Goal: Book appointment/travel/reservation

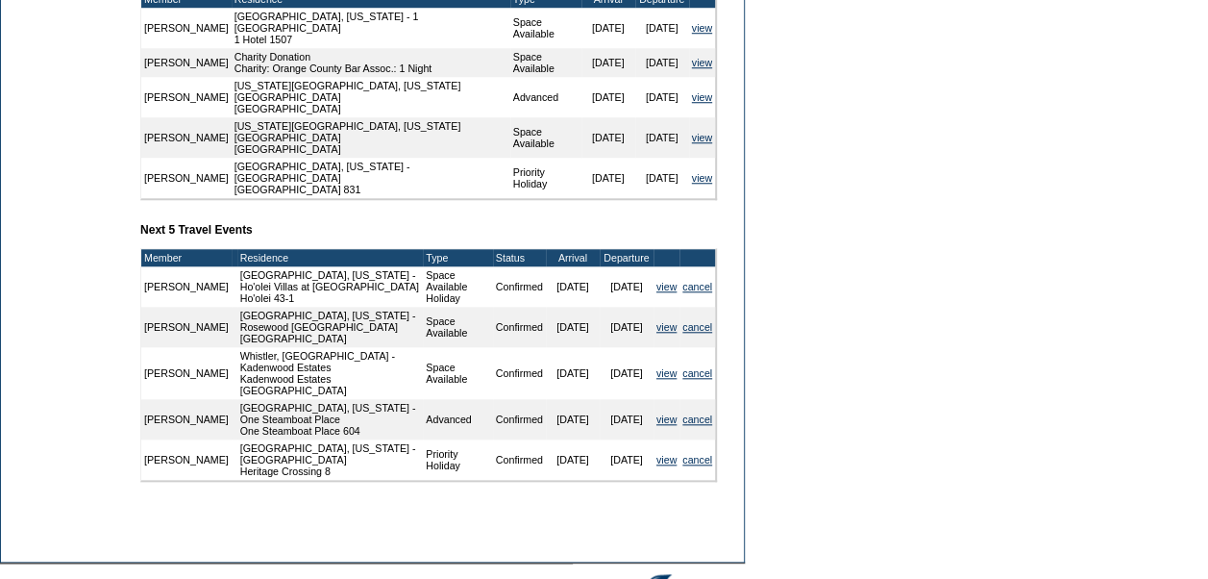
scroll to position [792, 0]
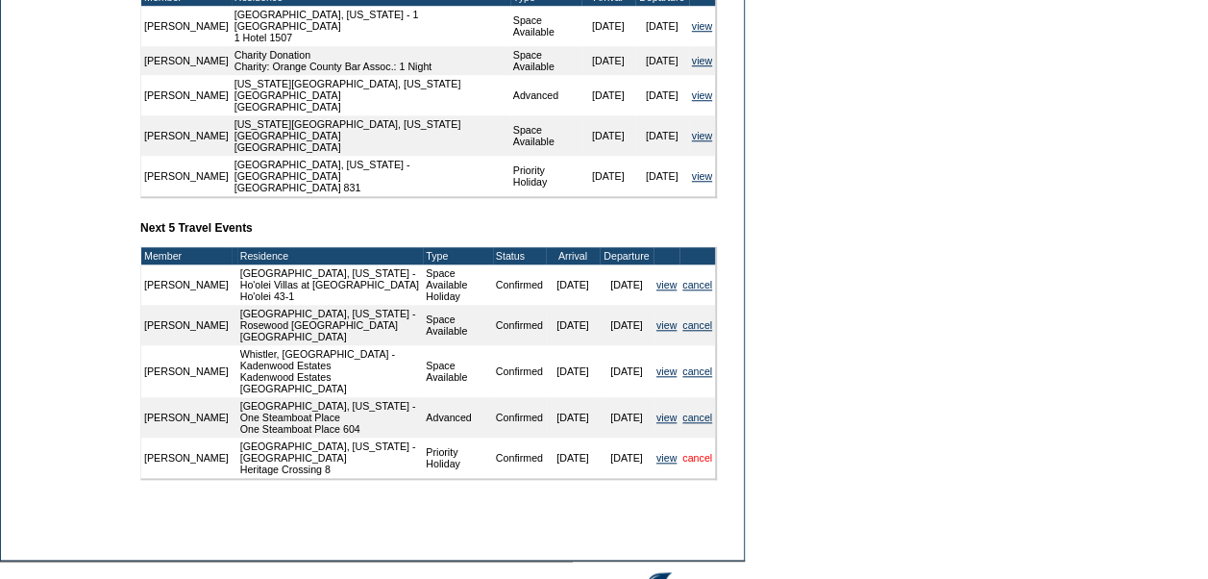
click at [700, 459] on link "cancel" at bounding box center [697, 458] width 30 height 12
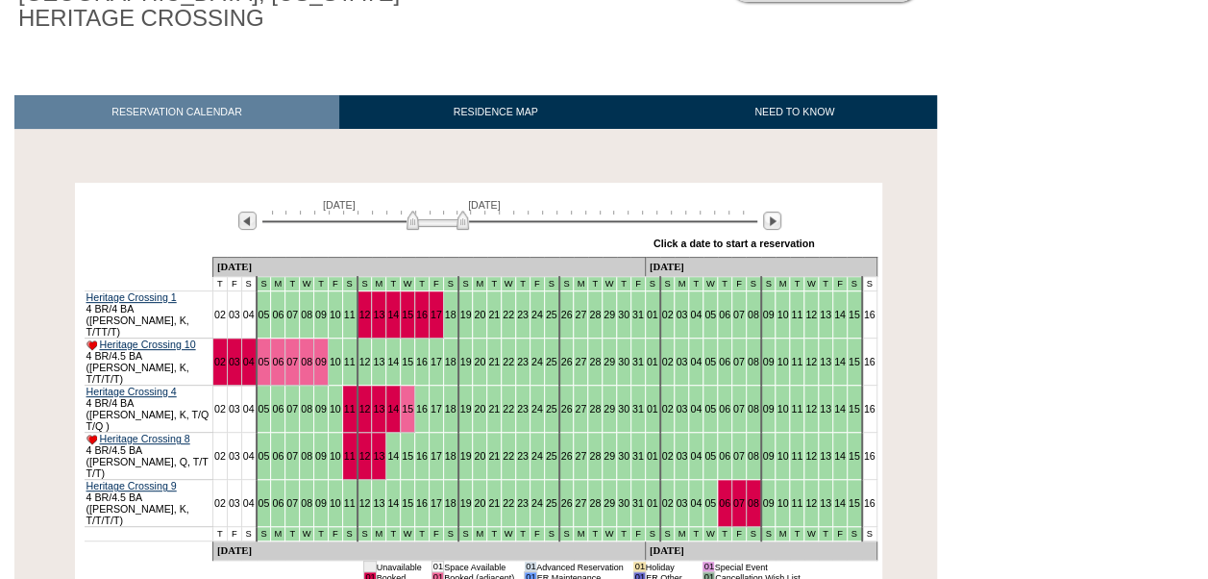
scroll to position [244, 0]
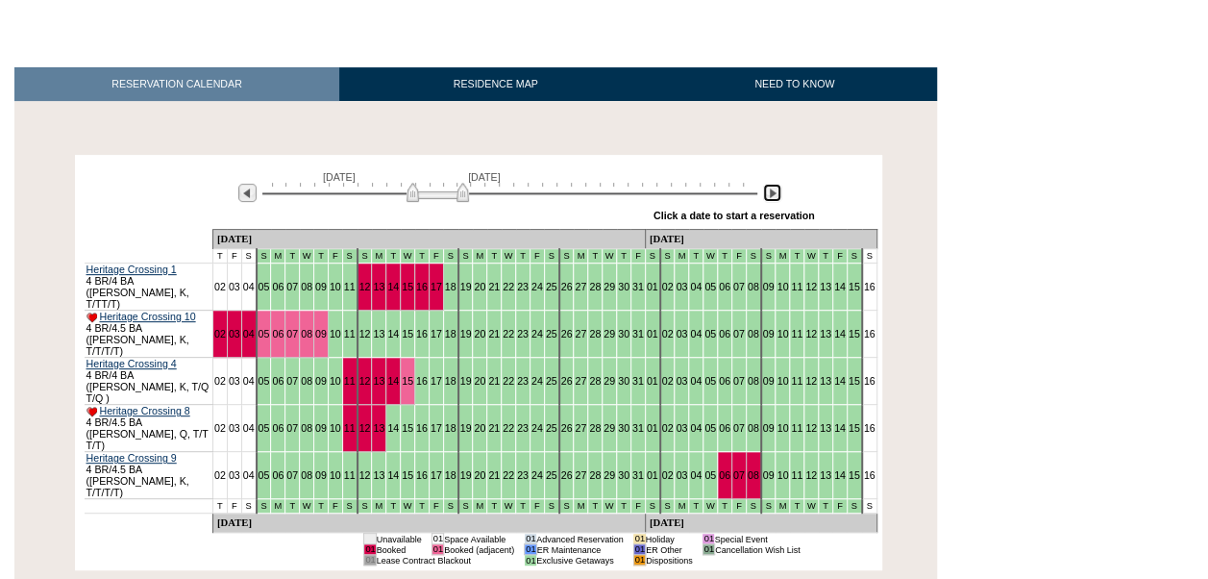
click at [775, 195] on img at bounding box center [772, 193] width 18 height 18
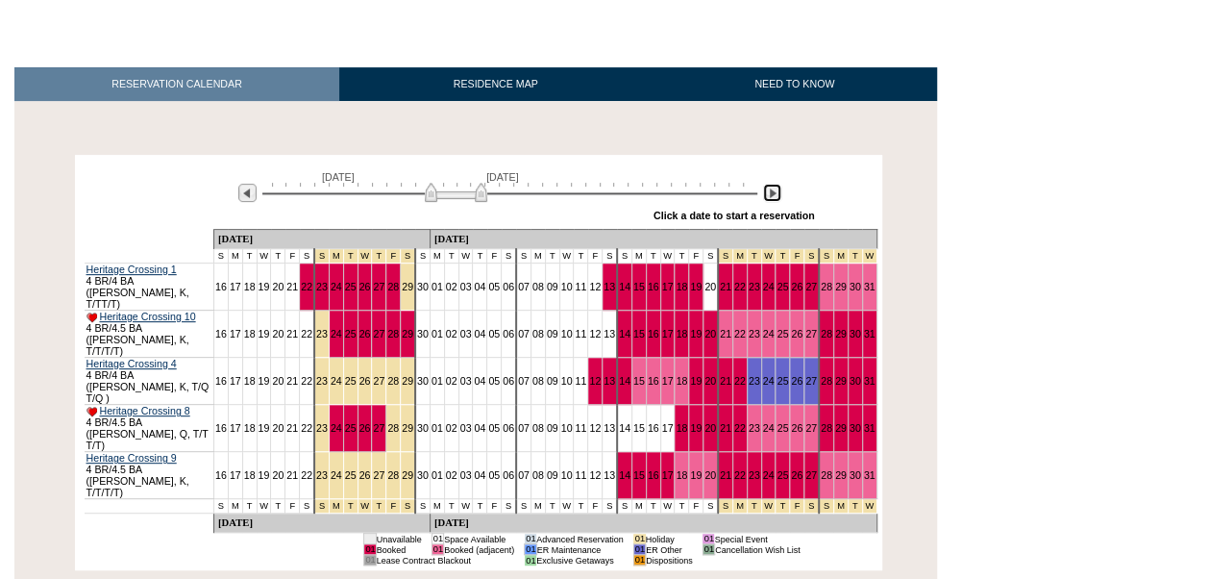
click at [775, 195] on img at bounding box center [772, 193] width 18 height 18
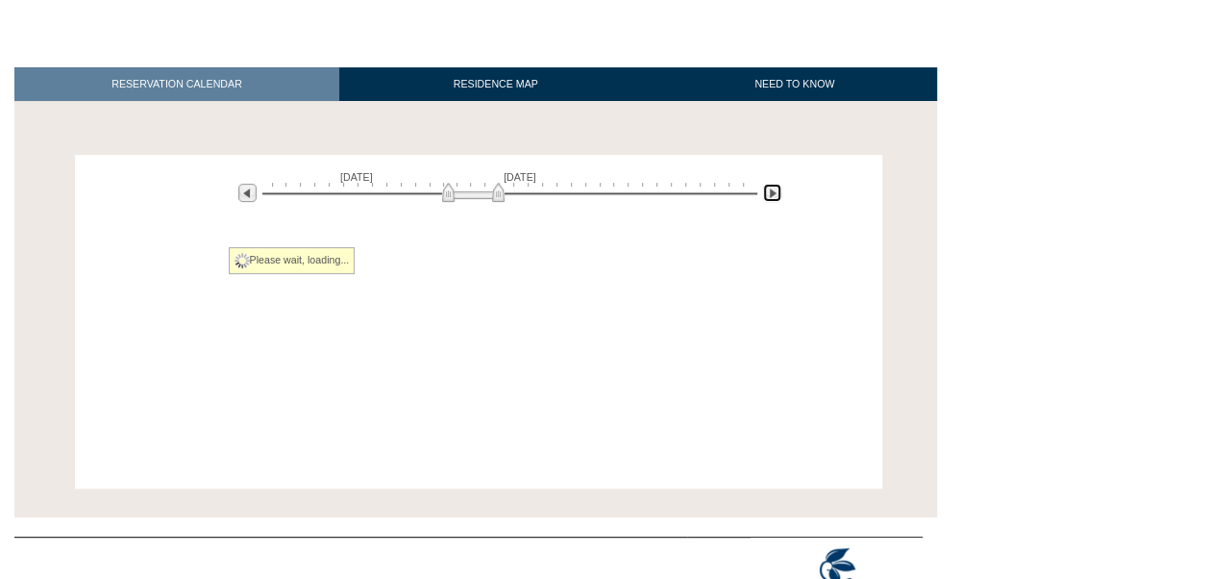
click at [775, 195] on img at bounding box center [772, 193] width 18 height 18
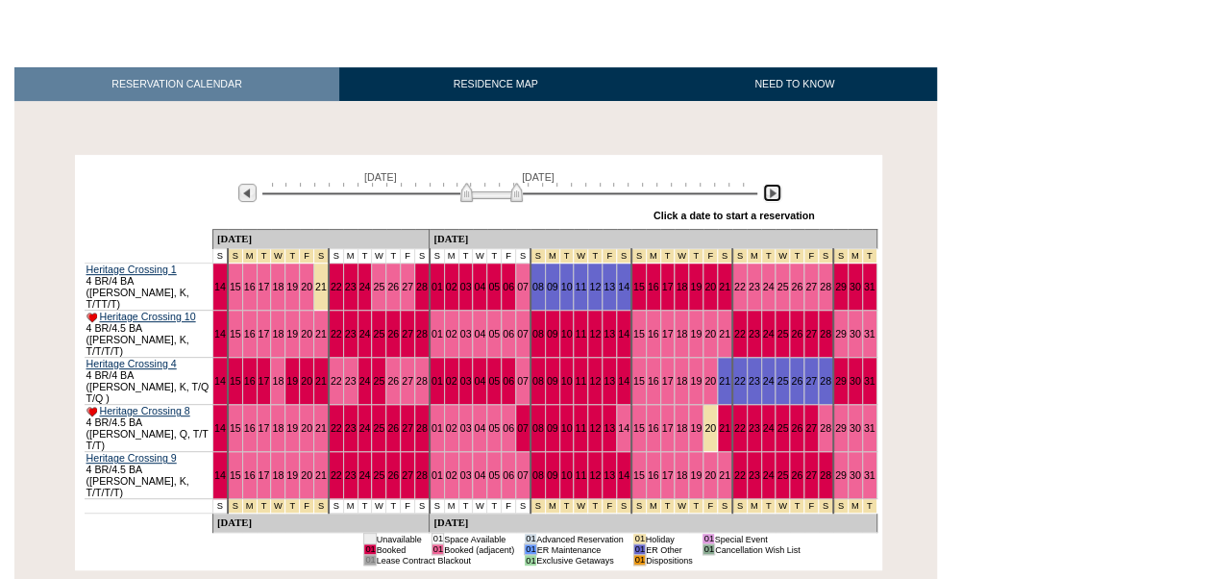
click at [775, 195] on img at bounding box center [772, 193] width 18 height 18
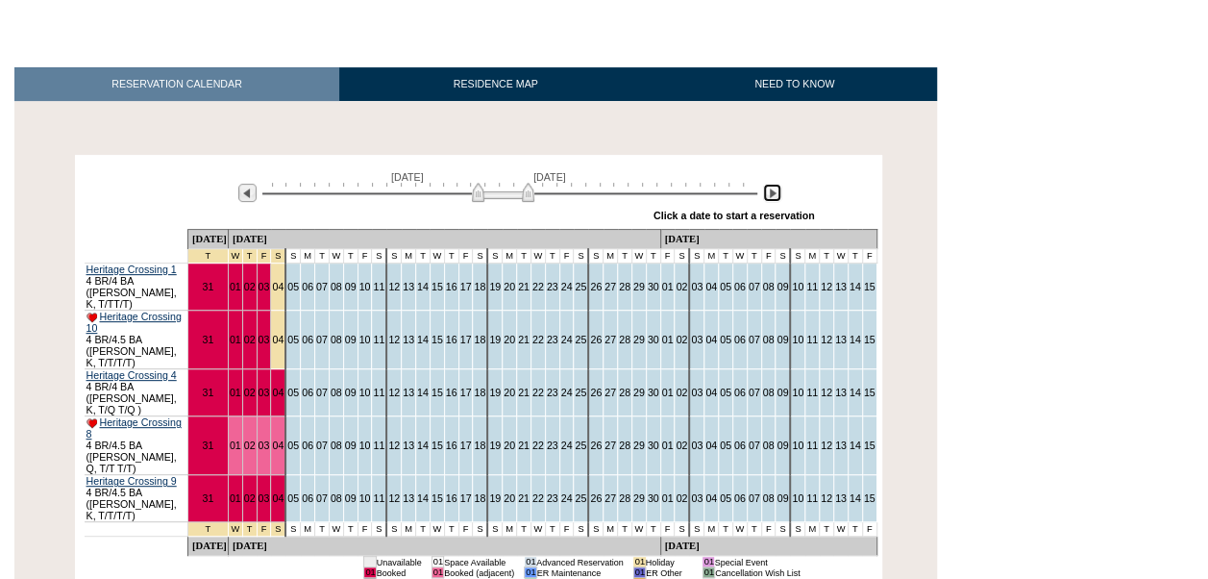
click at [498, 200] on img at bounding box center [503, 192] width 62 height 19
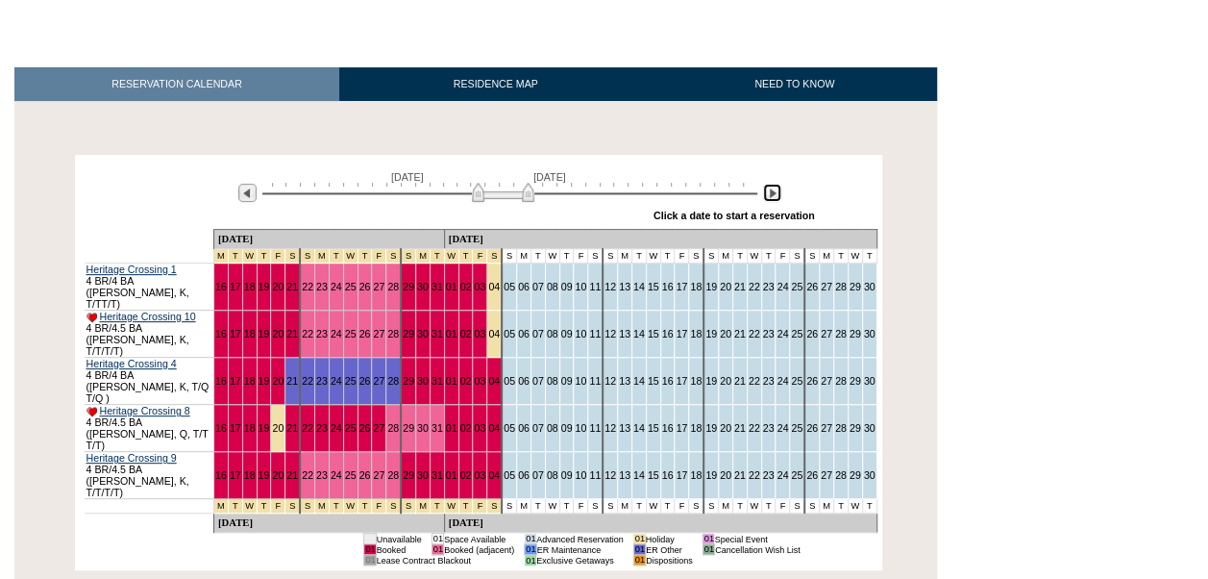
click at [483, 188] on img at bounding box center [503, 192] width 62 height 19
click at [387, 422] on link "28" at bounding box center [393, 428] width 12 height 12
